Goal: Information Seeking & Learning: Check status

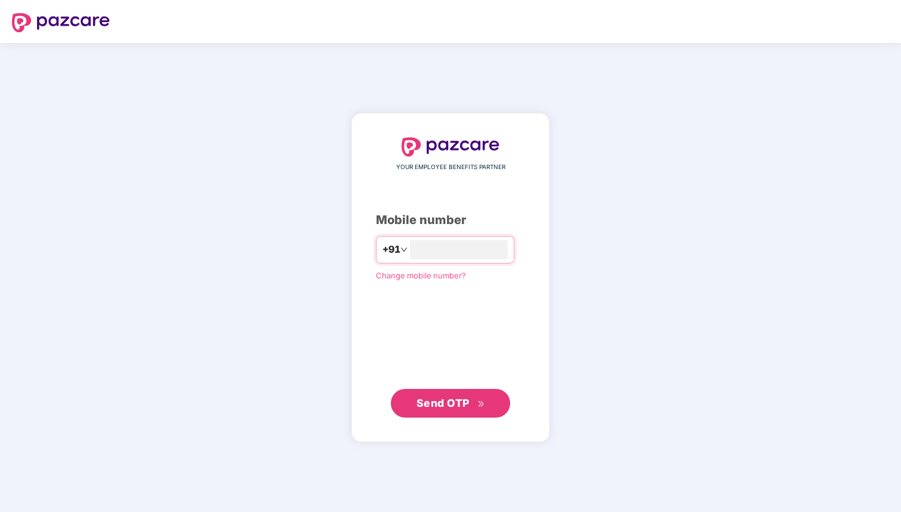
type input "**********"
click at [472, 402] on span "Send OTP" at bounding box center [451, 402] width 69 height 17
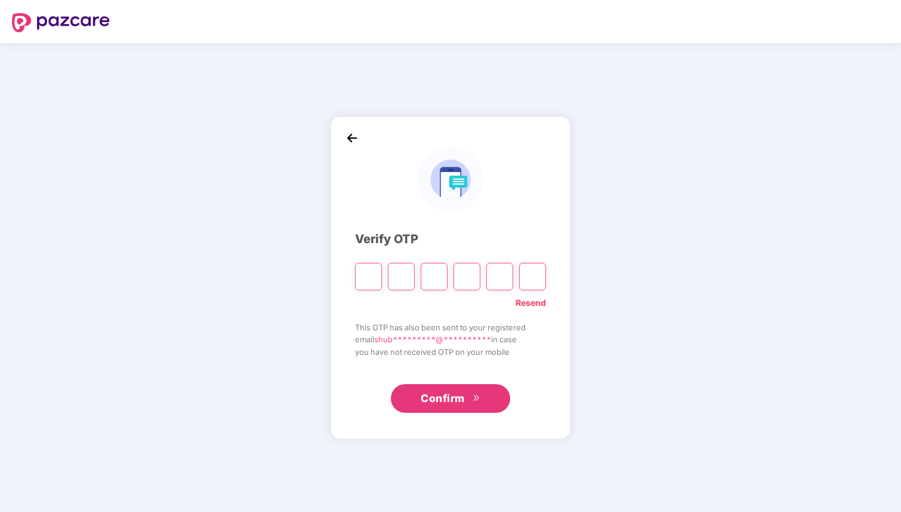
type input "*"
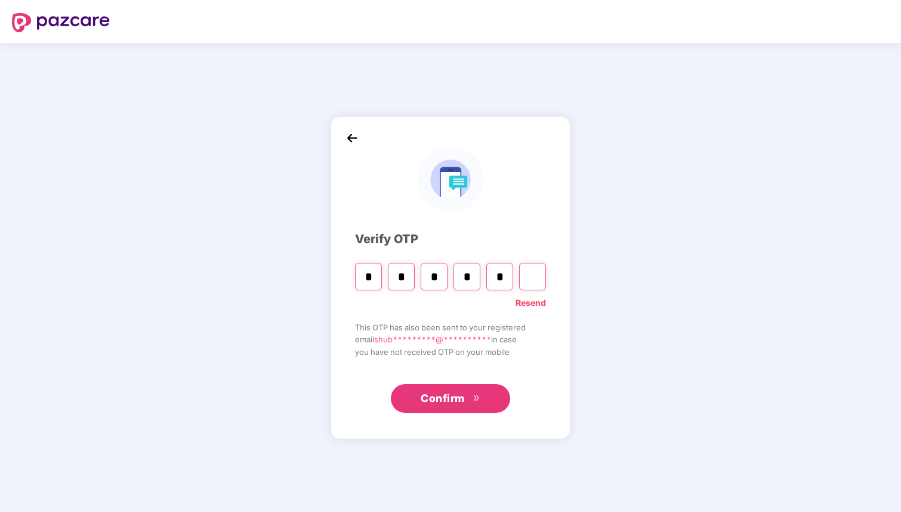
type input "*"
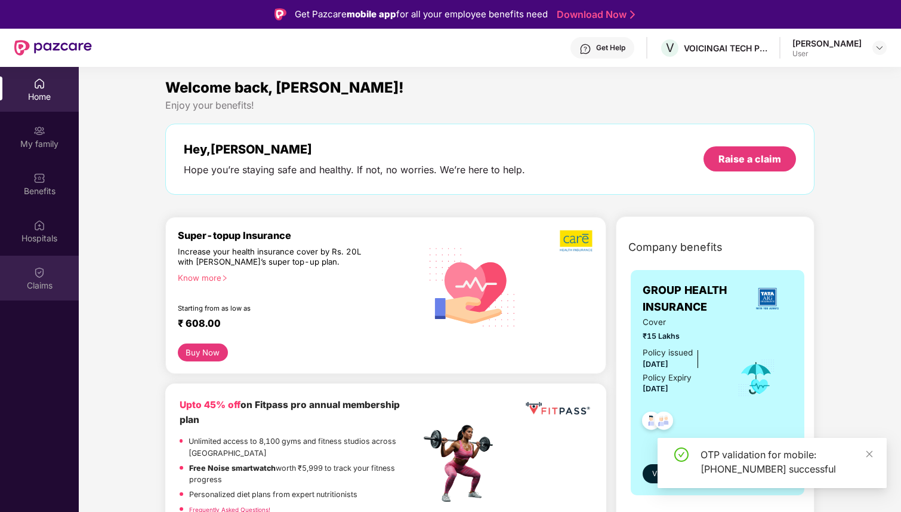
click at [59, 287] on div "Claims" at bounding box center [39, 285] width 79 height 12
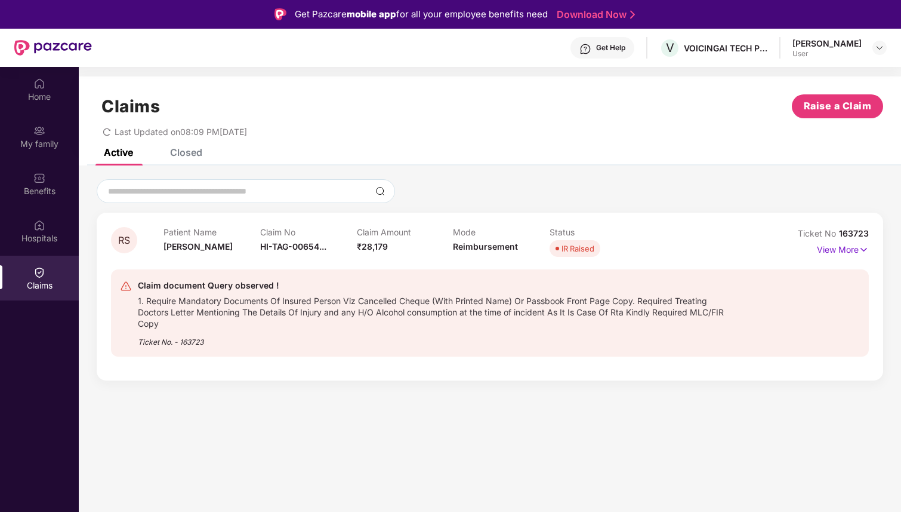
click at [846, 256] on div "View More" at bounding box center [843, 249] width 52 height 19
drag, startPoint x: 694, startPoint y: 310, endPoint x: 761, endPoint y: 322, distance: 68.0
click at [761, 322] on div "Claim document Query observed ! 1. Require Mandatory Documents Of Insured Perso…" at bounding box center [490, 312] width 740 height 69
copy div "MLC/FIR Copy"
click at [626, 335] on div "Ticket No. - 163723" at bounding box center [437, 338] width 599 height 19
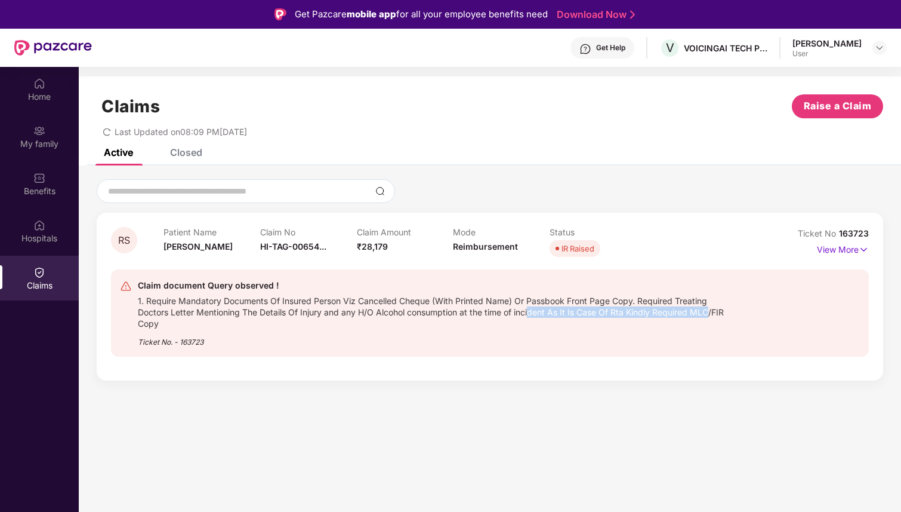
drag, startPoint x: 712, startPoint y: 308, endPoint x: 533, endPoint y: 309, distance: 178.5
click at [533, 309] on div "1. Require Mandatory Documents Of Insured Person Viz Cancelled Cheque (With Pri…" at bounding box center [437, 311] width 599 height 36
click at [375, 328] on div "1. Require Mandatory Documents Of Insured Person Viz Cancelled Cheque (With Pri…" at bounding box center [437, 311] width 599 height 36
click at [849, 50] on div "User" at bounding box center [827, 54] width 69 height 10
click at [888, 50] on header "Get Help V VOICINGAI TECH PRIVATE LIMITED [PERSON_NAME] User" at bounding box center [450, 48] width 901 height 38
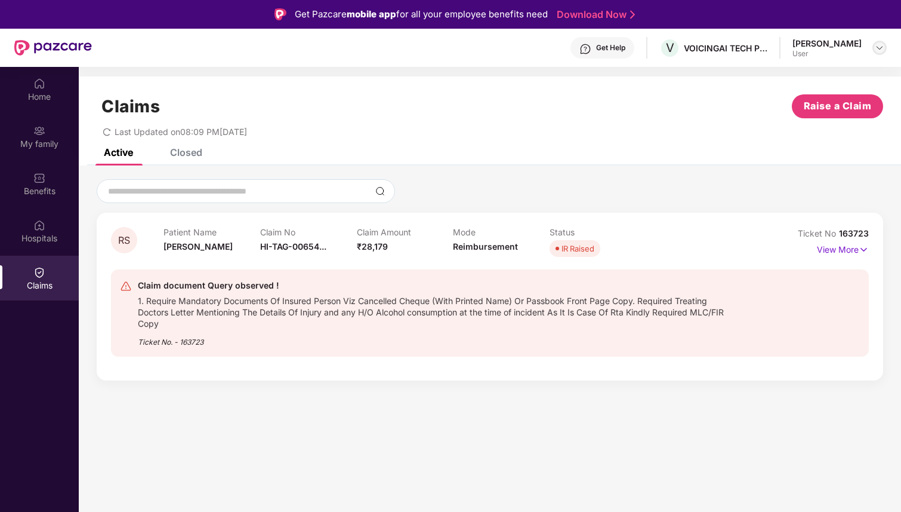
click at [881, 49] on img at bounding box center [880, 48] width 10 height 10
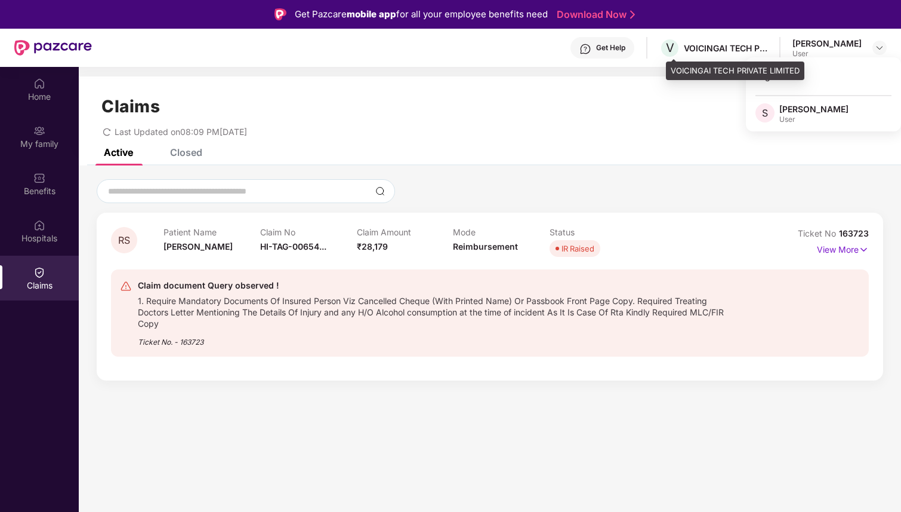
click at [713, 46] on div "VOICINGAI TECH PRIVATE LIMITED" at bounding box center [726, 47] width 84 height 11
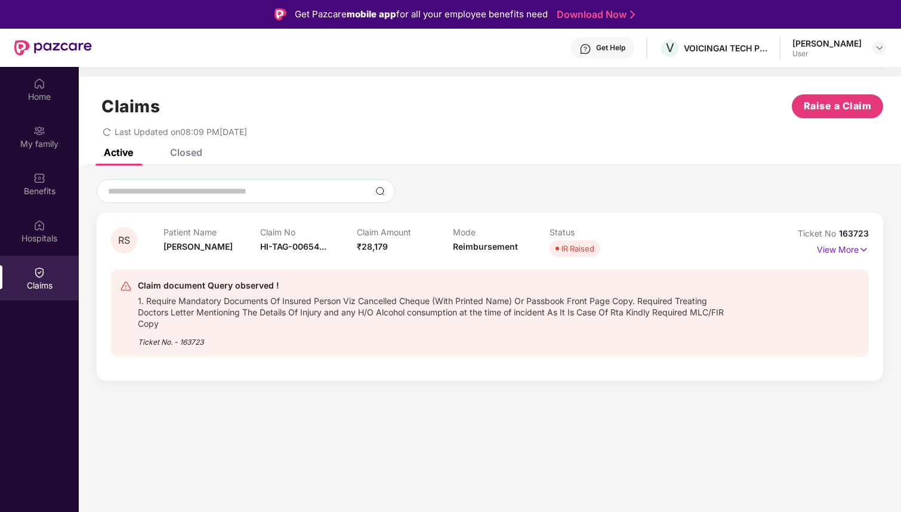
click at [618, 62] on div "Get Help V VOICINGAI TECH PRIVATE LIMITED [PERSON_NAME] User" at bounding box center [489, 48] width 795 height 38
click at [618, 53] on div "Get Help" at bounding box center [603, 47] width 64 height 21
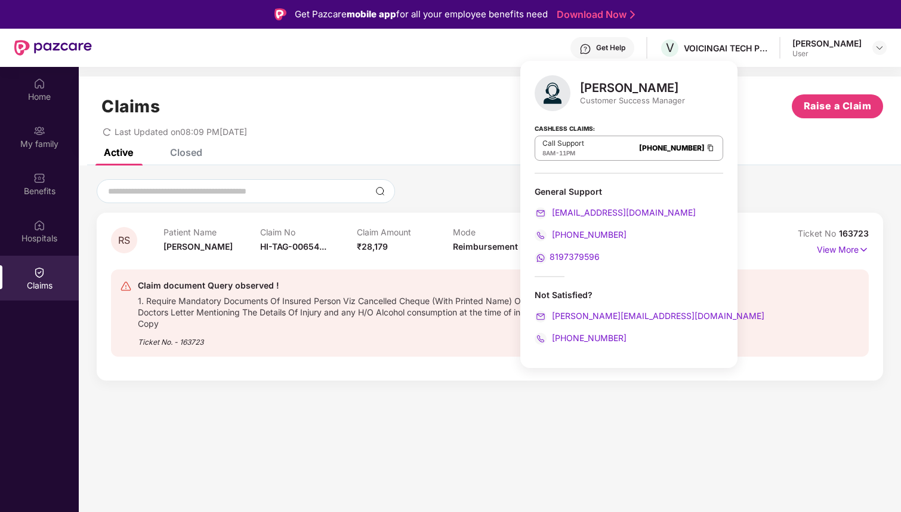
click at [356, 361] on div "Claim document Query observed ! 1. Require Mandatory Documents Of Insured Perso…" at bounding box center [490, 313] width 758 height 106
